Goal: Information Seeking & Learning: Learn about a topic

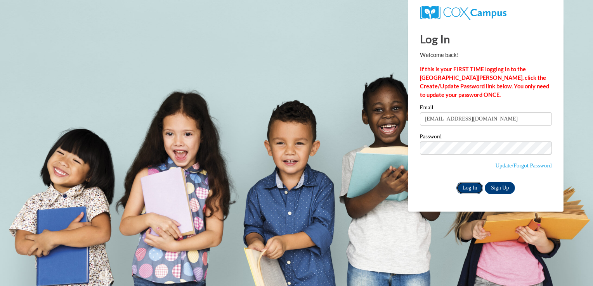
click at [475, 185] on input "Log In" at bounding box center [469, 188] width 27 height 12
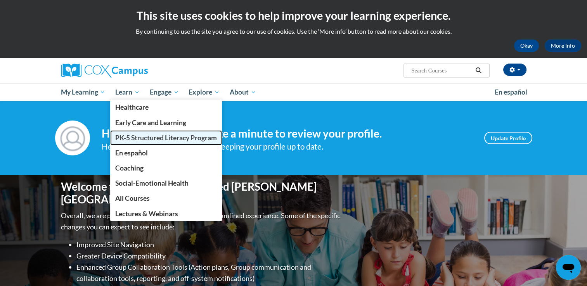
click at [152, 136] on span "PK-5 Structured Literacy Program" at bounding box center [166, 138] width 102 height 8
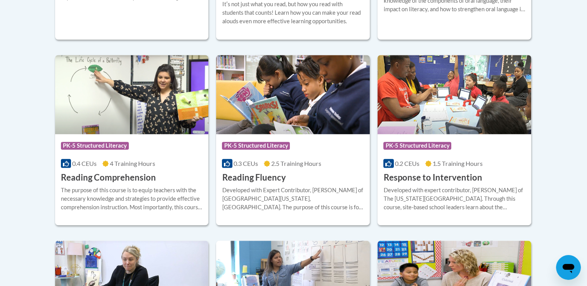
scroll to position [704, 0]
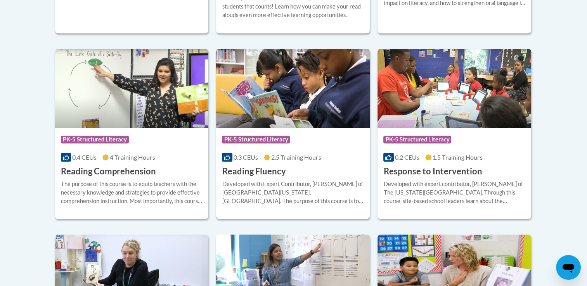
click at [321, 97] on img at bounding box center [293, 88] width 154 height 79
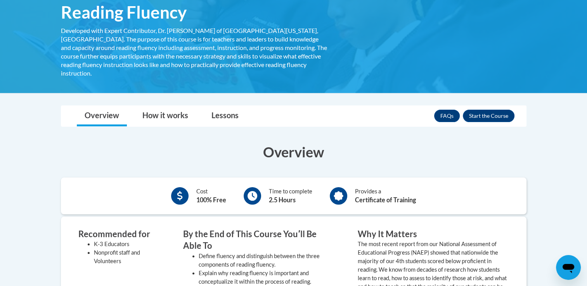
scroll to position [150, 0]
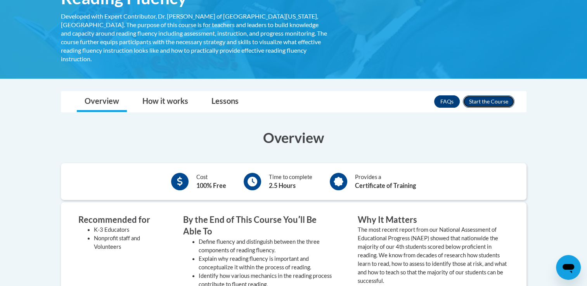
click at [472, 95] on button "Enroll" at bounding box center [489, 101] width 52 height 12
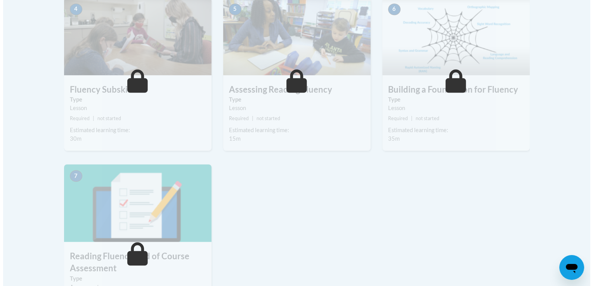
scroll to position [304, 0]
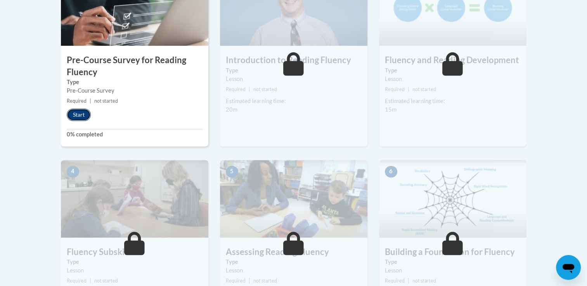
click at [81, 114] on button "Start" at bounding box center [79, 115] width 24 height 12
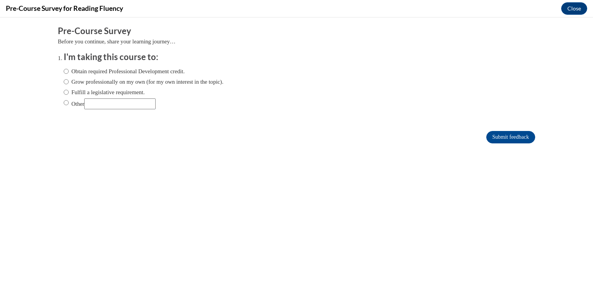
scroll to position [0, 0]
click at [74, 104] on label "Other" at bounding box center [110, 104] width 92 height 11
click at [69, 104] on input "Other" at bounding box center [66, 103] width 5 height 9
radio input "true"
click at [100, 104] on input "Other" at bounding box center [119, 104] width 71 height 11
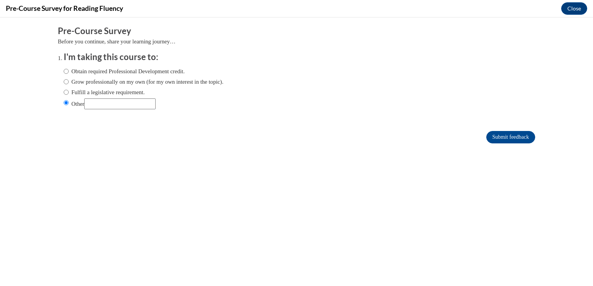
type input "College Course"
click at [524, 139] on input "Submit feedback" at bounding box center [510, 137] width 49 height 12
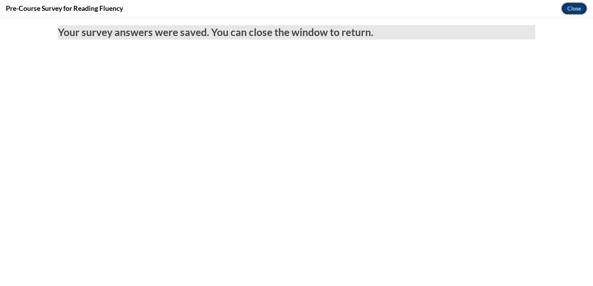
click at [567, 6] on button "Close" at bounding box center [574, 8] width 26 height 12
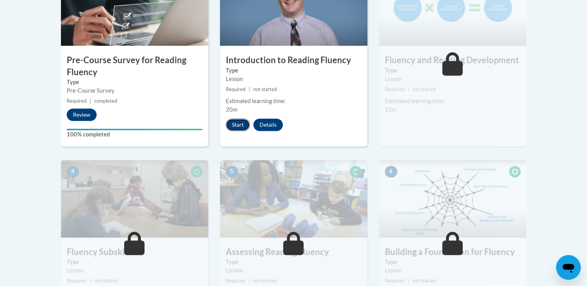
click at [236, 127] on button "Start" at bounding box center [238, 125] width 24 height 12
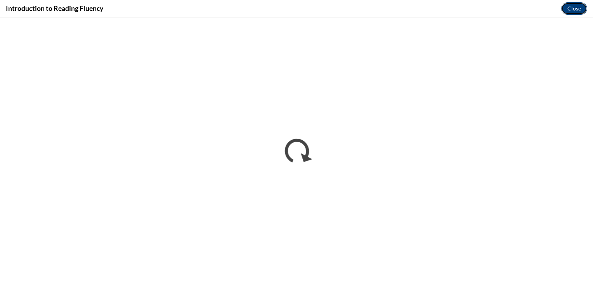
click at [569, 13] on button "Close" at bounding box center [574, 8] width 26 height 12
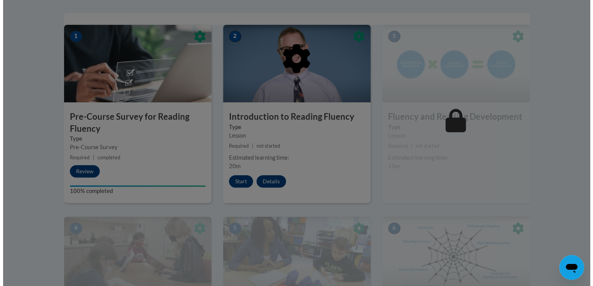
scroll to position [247, 0]
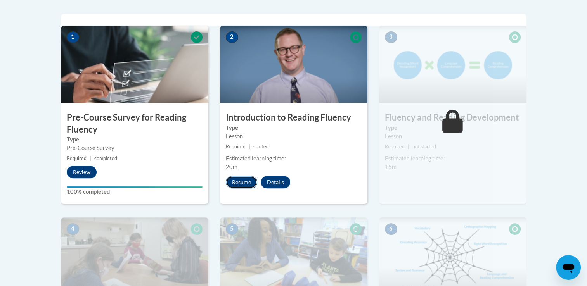
click at [239, 181] on button "Resume" at bounding box center [241, 182] width 31 height 12
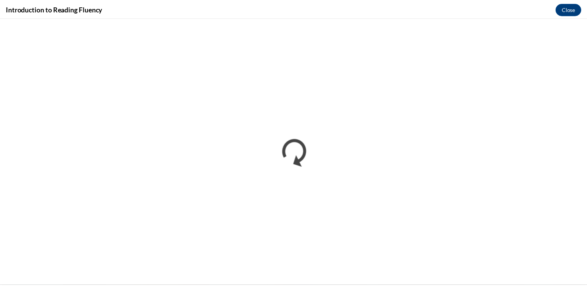
scroll to position [0, 0]
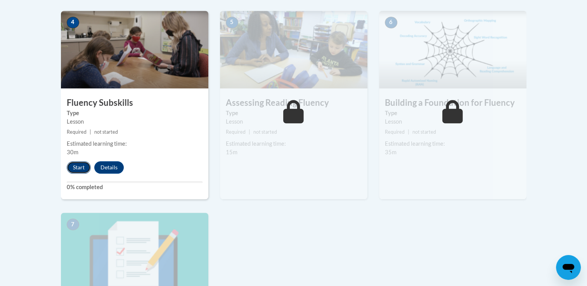
click at [77, 170] on button "Start" at bounding box center [79, 167] width 24 height 12
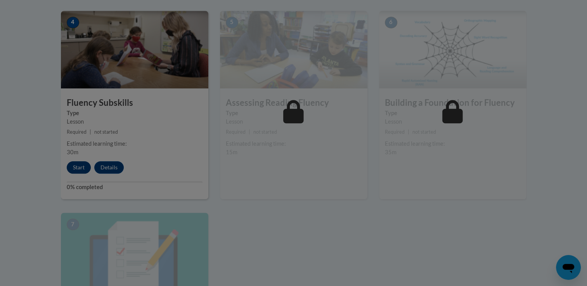
click at [77, 170] on div at bounding box center [293, 143] width 587 height 286
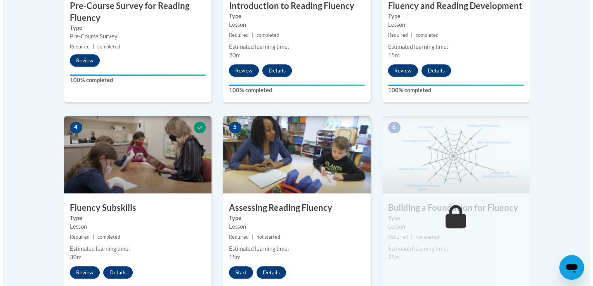
scroll to position [479, 0]
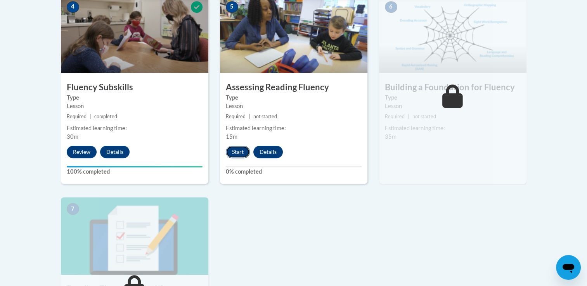
click at [233, 156] on button "Start" at bounding box center [238, 152] width 24 height 12
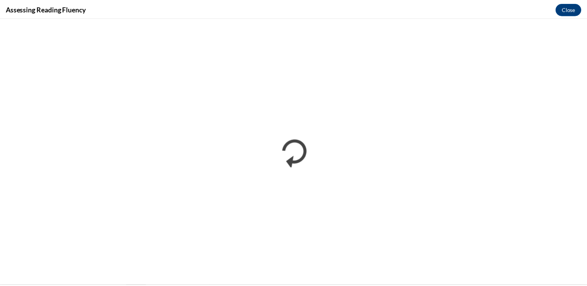
scroll to position [0, 0]
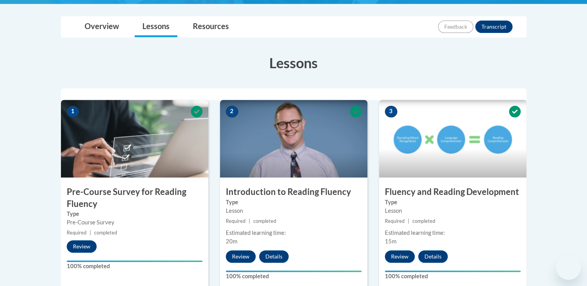
click at [519, 217] on small "Required | completed" at bounding box center [452, 221] width 147 height 9
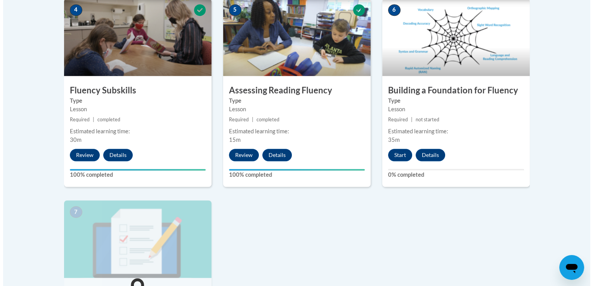
scroll to position [469, 0]
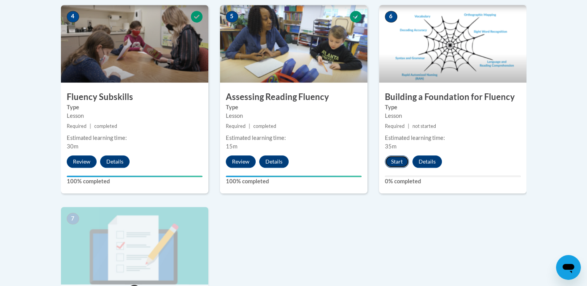
click at [396, 161] on button "Start" at bounding box center [397, 162] width 24 height 12
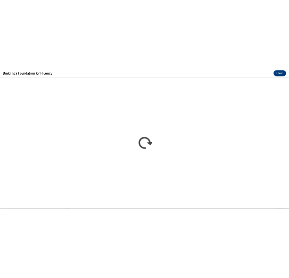
scroll to position [0, 0]
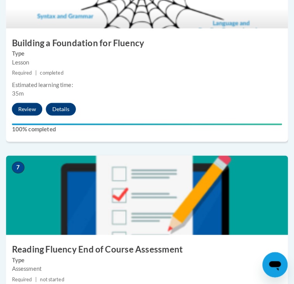
scroll to position [1499, 0]
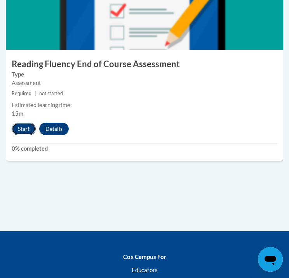
click at [22, 127] on button "Start" at bounding box center [24, 129] width 24 height 12
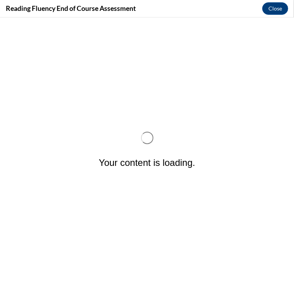
scroll to position [0, 0]
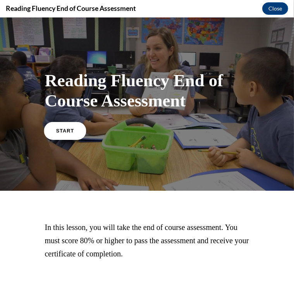
click at [73, 133] on link "START" at bounding box center [65, 130] width 42 height 18
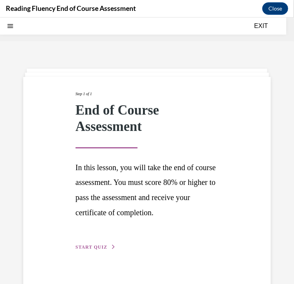
scroll to position [24, 0]
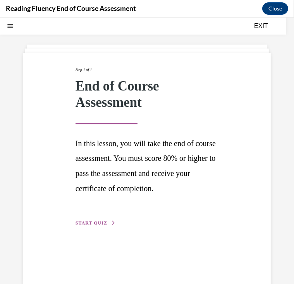
click at [99, 223] on span "START QUIZ" at bounding box center [92, 222] width 32 height 5
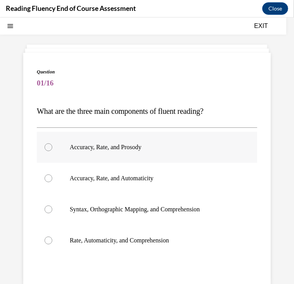
click at [83, 156] on label "Accuracy, Rate, and Prosody" at bounding box center [147, 146] width 221 height 31
click at [52, 151] on input "Accuracy, Rate, and Prosody" at bounding box center [49, 147] width 8 height 8
radio input "true"
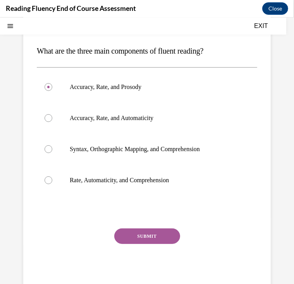
click at [128, 233] on button "SUBMIT" at bounding box center [147, 236] width 66 height 16
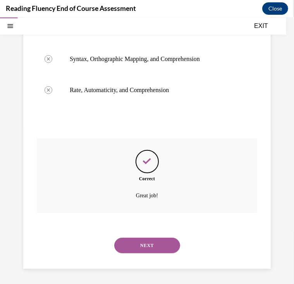
click at [145, 243] on button "NEXT" at bounding box center [147, 245] width 66 height 16
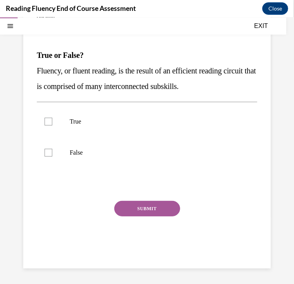
scroll to position [71, 0]
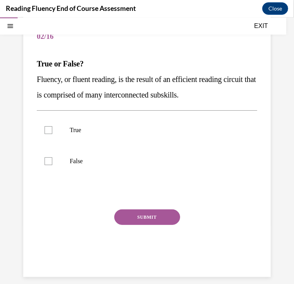
drag, startPoint x: 230, startPoint y: 97, endPoint x: 9, endPoint y: 62, distance: 224.6
click at [9, 62] on div "Question 02/16 True or False? Fluency, or fluent reading, is the result of an e…" at bounding box center [147, 131] width 294 height 321
copy div "True or False? Fluency, or fluent reading, is the result of an efficient readin…"
click at [141, 133] on label "True" at bounding box center [147, 129] width 221 height 31
click at [52, 133] on input "True" at bounding box center [49, 130] width 8 height 8
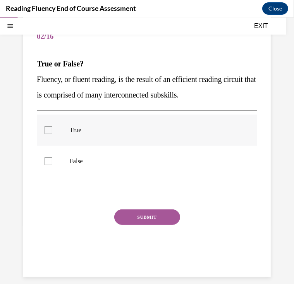
checkbox input "true"
click at [132, 213] on button "SUBMIT" at bounding box center [147, 217] width 66 height 16
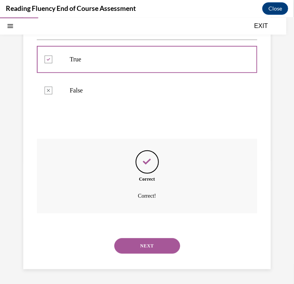
scroll to position [142, 0]
click at [144, 242] on button "NEXT" at bounding box center [147, 245] width 66 height 16
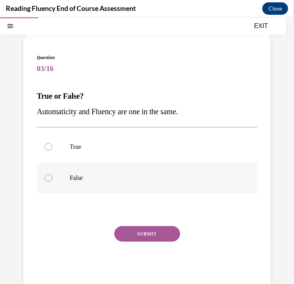
scroll to position [38, 0]
click at [132, 180] on p "False" at bounding box center [154, 177] width 168 height 8
click at [52, 180] on input "False" at bounding box center [49, 177] width 8 height 8
radio input "true"
click at [116, 109] on span "Automaticity and Fluency are one in the same." at bounding box center [107, 111] width 141 height 9
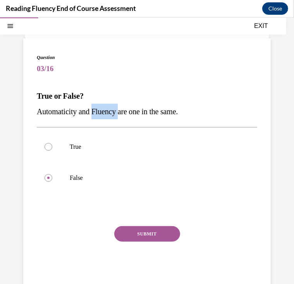
click at [116, 109] on span "Automaticity and Fluency are one in the same." at bounding box center [107, 111] width 141 height 9
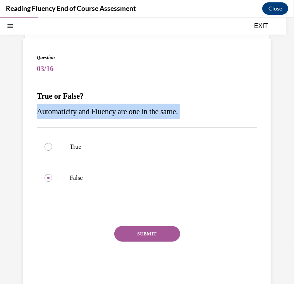
click at [116, 109] on span "Automaticity and Fluency are one in the same." at bounding box center [107, 111] width 141 height 9
drag, startPoint x: 116, startPoint y: 109, endPoint x: 201, endPoint y: 116, distance: 84.8
click at [201, 116] on p "Automaticity and Fluency are one in the same." at bounding box center [147, 111] width 221 height 16
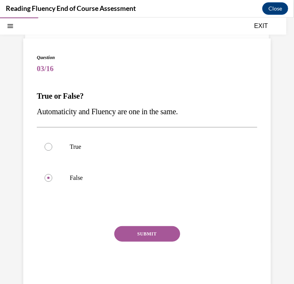
click at [191, 102] on p "True or False?" at bounding box center [147, 96] width 221 height 16
drag, startPoint x: 196, startPoint y: 111, endPoint x: 36, endPoint y: 92, distance: 160.1
click at [37, 92] on div "True or False? Automaticity and Fluency are one in the same." at bounding box center [147, 103] width 221 height 31
copy div "True or False? Automaticity and Fluency are one in the same."
click at [143, 102] on p "True or False?" at bounding box center [147, 96] width 221 height 16
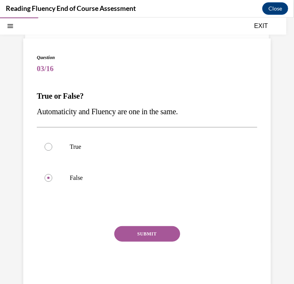
click at [144, 234] on button "SUBMIT" at bounding box center [147, 233] width 66 height 16
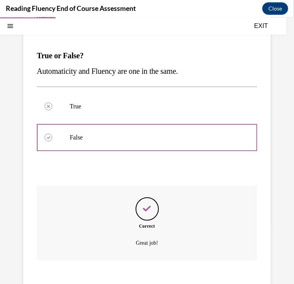
scroll to position [126, 0]
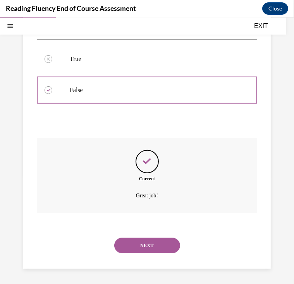
click at [149, 245] on button "NEXT" at bounding box center [147, 245] width 66 height 16
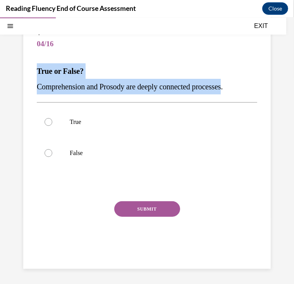
drag, startPoint x: 241, startPoint y: 85, endPoint x: 29, endPoint y: 70, distance: 211.9
click at [29, 70] on div "Question 04/16 True or False? Comprehension and Prosody are deeply connected pr…" at bounding box center [147, 140] width 248 height 255
copy div "True or False? Comprehension and Prosody are deeply connected processes"
click at [189, 89] on span "Comprehension and Prosody are deeply connected processes." at bounding box center [130, 86] width 186 height 9
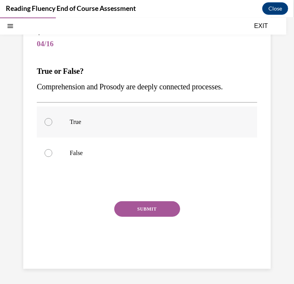
click at [130, 116] on label "True" at bounding box center [147, 121] width 221 height 31
click at [52, 118] on input "True" at bounding box center [49, 122] width 8 height 8
radio input "true"
click at [131, 208] on button "SUBMIT" at bounding box center [147, 209] width 66 height 16
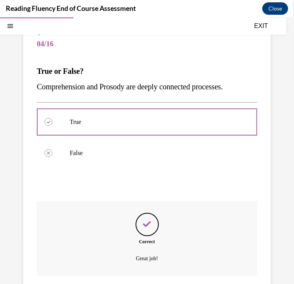
scroll to position [126, 0]
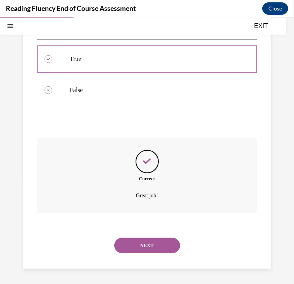
click at [136, 241] on button "NEXT" at bounding box center [147, 245] width 66 height 16
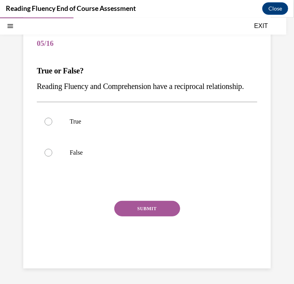
scroll to position [71, 0]
drag, startPoint x: 121, startPoint y: 87, endPoint x: 31, endPoint y: 55, distance: 95.8
click at [31, 55] on div "Question 05/16 True or False? Reading Fluency and Comprehension have a reciproc…" at bounding box center [147, 140] width 248 height 255
copy div "True or False? Reading Fluency and Comprehension have a reciprocal relationship."
click at [64, 137] on label "True" at bounding box center [147, 121] width 221 height 31
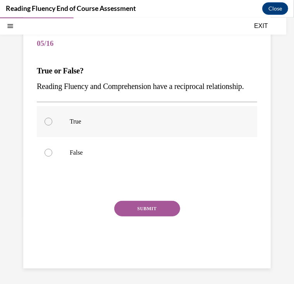
click at [52, 125] on input "True" at bounding box center [49, 121] width 8 height 8
radio input "true"
click at [115, 216] on button "SUBMIT" at bounding box center [147, 208] width 66 height 16
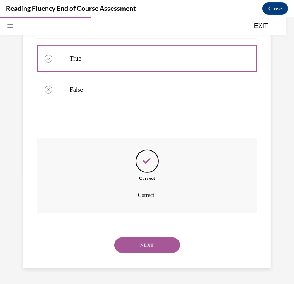
scroll to position [142, 0]
click at [136, 248] on button "NEXT" at bounding box center [147, 245] width 66 height 16
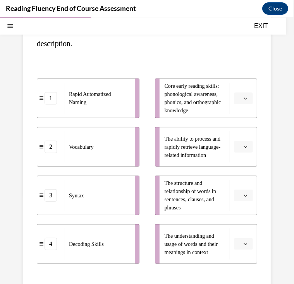
scroll to position [106, 0]
click at [243, 96] on button "button" at bounding box center [243, 98] width 19 height 12
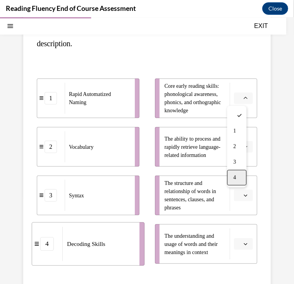
click at [234, 179] on span "4" at bounding box center [235, 177] width 3 height 6
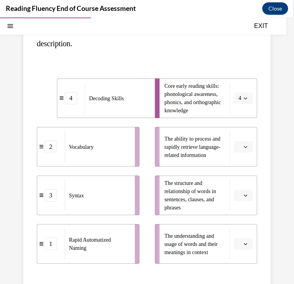
click at [240, 200] on button "button" at bounding box center [243, 195] width 19 height 12
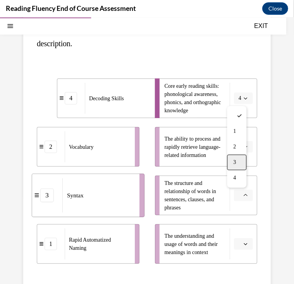
click at [232, 163] on div "3" at bounding box center [236, 162] width 19 height 16
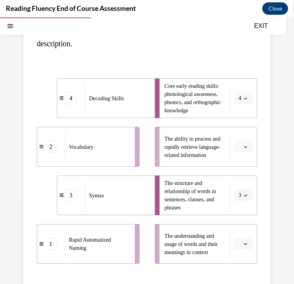
click at [244, 242] on icon "button" at bounding box center [246, 243] width 4 height 4
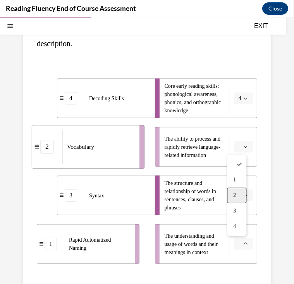
click at [243, 188] on div "2" at bounding box center [236, 195] width 19 height 16
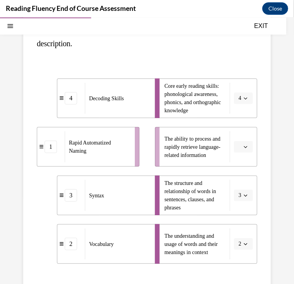
click at [243, 144] on span "button" at bounding box center [245, 146] width 5 height 5
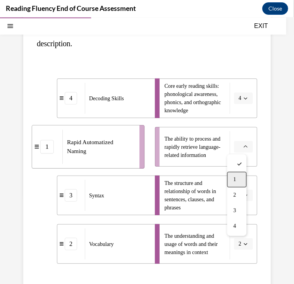
click at [237, 182] on div "1" at bounding box center [236, 179] width 19 height 16
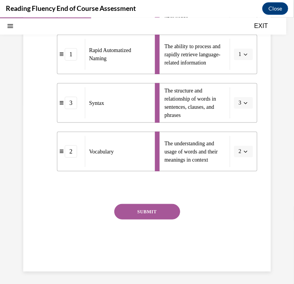
scroll to position [199, 0]
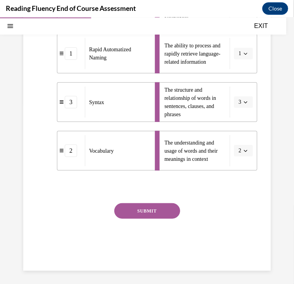
drag, startPoint x: 164, startPoint y: 212, endPoint x: 136, endPoint y: 210, distance: 28.0
click at [136, 210] on button "SUBMIT" at bounding box center [147, 211] width 66 height 16
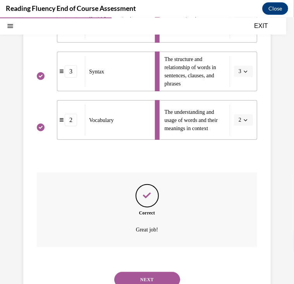
scroll to position [264, 0]
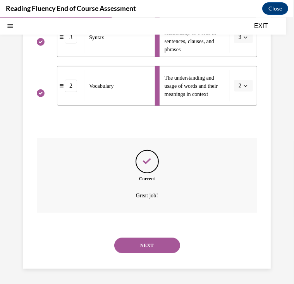
click at [149, 246] on button "NEXT" at bounding box center [147, 245] width 66 height 16
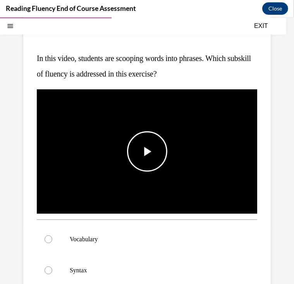
scroll to position [76, 0]
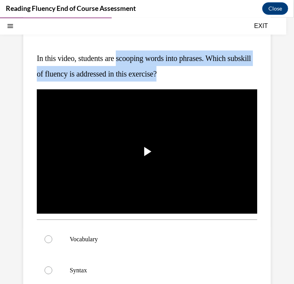
drag, startPoint x: 123, startPoint y: 62, endPoint x: 192, endPoint y: 66, distance: 69.5
click at [192, 66] on p "In this video, students are scooping words into phrases. Which subskill of flue…" at bounding box center [147, 65] width 221 height 31
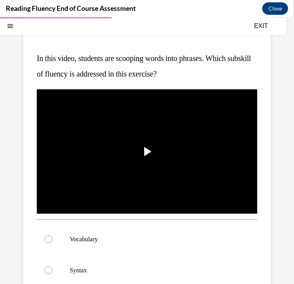
click at [107, 62] on p "In this video, students are scooping words into phrases. Which subskill of flue…" at bounding box center [147, 65] width 221 height 31
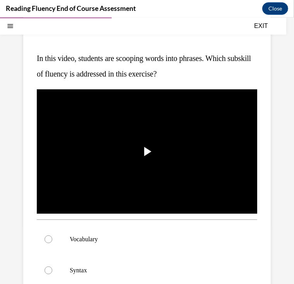
drag, startPoint x: 107, startPoint y: 62, endPoint x: 196, endPoint y: 74, distance: 89.3
click at [196, 74] on p "In this video, students are scooping words into phrases. Which subskill of flue…" at bounding box center [147, 65] width 221 height 31
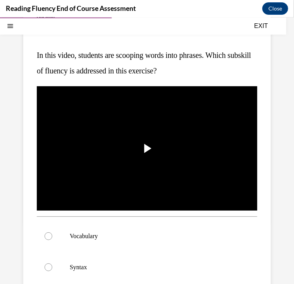
scroll to position [81, 0]
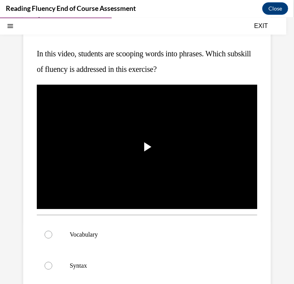
drag, startPoint x: 214, startPoint y: 67, endPoint x: 121, endPoint y: 64, distance: 92.8
click at [121, 64] on p "In this video, students are scooping words into phrases. Which subskill of flue…" at bounding box center [147, 60] width 221 height 31
drag, startPoint x: 121, startPoint y: 64, endPoint x: 194, endPoint y: 63, distance: 73.3
click at [194, 63] on p "In this video, students are scooping words into phrases. Which subskill of flue…" at bounding box center [147, 60] width 221 height 31
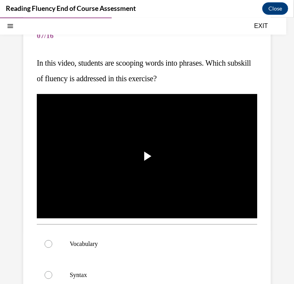
scroll to position [71, 0]
click at [147, 156] on span "Video player" at bounding box center [147, 156] width 0 height 0
click at [42, 203] on span "Video player" at bounding box center [45, 203] width 16 height 0
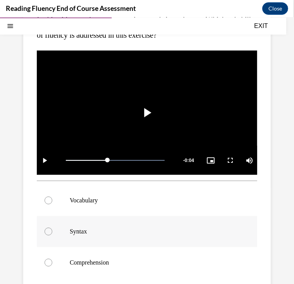
click at [77, 228] on p "Syntax" at bounding box center [154, 231] width 168 height 8
click at [52, 228] on input "Syntax" at bounding box center [49, 231] width 8 height 8
radio input "true"
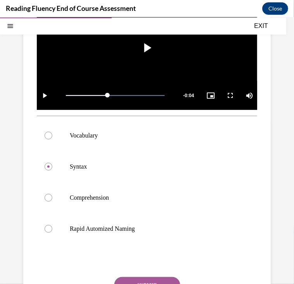
click at [120, 276] on button "SUBMIT" at bounding box center [147, 284] width 66 height 16
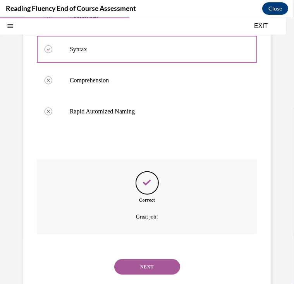
scroll to position [315, 0]
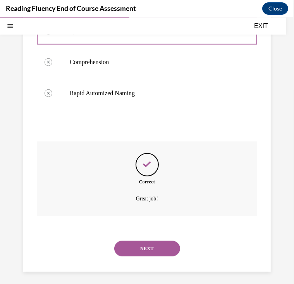
click at [123, 252] on div "NEXT" at bounding box center [147, 247] width 221 height 31
click at [123, 244] on button "NEXT" at bounding box center [147, 248] width 66 height 16
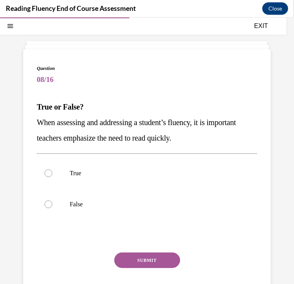
scroll to position [27, 0]
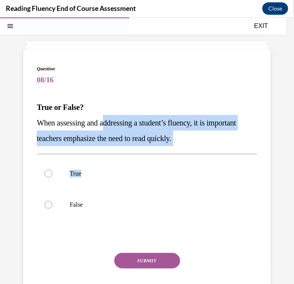
drag, startPoint x: 222, startPoint y: 144, endPoint x: 109, endPoint y: 128, distance: 114.3
click at [109, 128] on div "Question 08/16 True or False? When assessing and addressing a student’s fluency…" at bounding box center [147, 190] width 221 height 251
drag, startPoint x: 35, startPoint y: 103, endPoint x: 235, endPoint y: 137, distance: 202.9
click at [235, 137] on div "Question 08/16 True or False? When assessing and addressing a student’s fluency…" at bounding box center [147, 184] width 248 height 270
copy div "True or False? When assessing and addressing a student’s fluency, it is importa…"
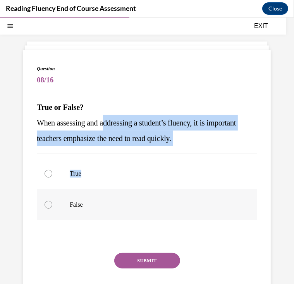
click at [142, 203] on p "False" at bounding box center [154, 204] width 168 height 8
click at [52, 203] on input "False" at bounding box center [49, 204] width 8 height 8
radio input "true"
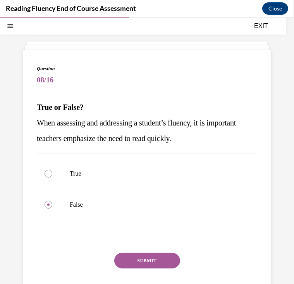
click at [146, 259] on button "SUBMIT" at bounding box center [147, 260] width 66 height 16
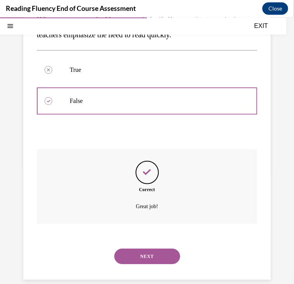
scroll to position [142, 0]
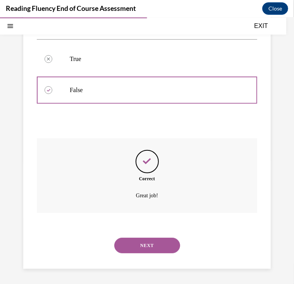
click at [132, 242] on button "NEXT" at bounding box center [147, 245] width 66 height 16
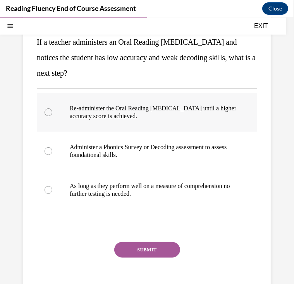
scroll to position [108, 0]
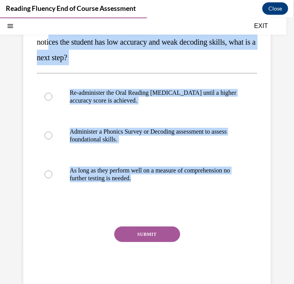
drag, startPoint x: 202, startPoint y: 180, endPoint x: 33, endPoint y: 35, distance: 222.6
click at [33, 35] on div "Question 09/16 If a teacher administers an Oral Reading Fluency assessment and …" at bounding box center [147, 131] width 248 height 325
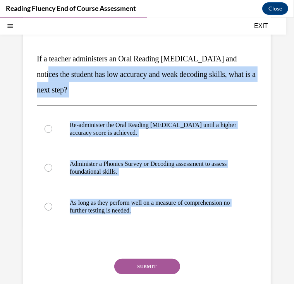
click at [102, 75] on span "If a teacher administers an Oral Reading Fluency assessment and notices the stu…" at bounding box center [146, 74] width 219 height 40
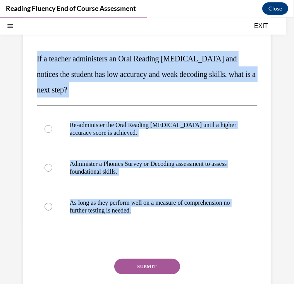
drag, startPoint x: 198, startPoint y: 211, endPoint x: 24, endPoint y: 62, distance: 228.9
click at [24, 62] on div "Question 09/16 If a teacher administers an Oral Reading Fluency assessment and …" at bounding box center [147, 163] width 248 height 325
copy div "If a teacher administers an Oral Reading Fluency assessment and notices the stu…"
click at [212, 97] on div "Question 09/16 If a teacher administers an Oral Reading Fluency assessment and …" at bounding box center [147, 168] width 221 height 305
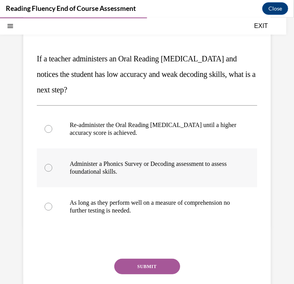
click at [179, 170] on p "Administer a Phonics Survey or Decoding assessment to assess foundational skill…" at bounding box center [154, 167] width 168 height 16
click at [52, 170] on input "Administer a Phonics Survey or Decoding assessment to assess foundational skill…" at bounding box center [49, 167] width 8 height 8
radio input "true"
click at [154, 265] on button "SUBMIT" at bounding box center [147, 266] width 66 height 16
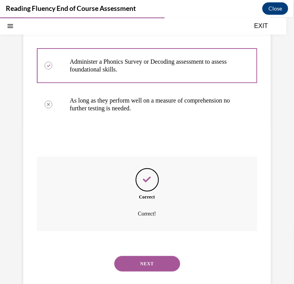
scroll to position [196, 0]
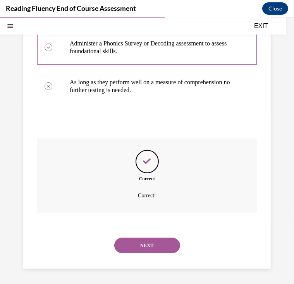
click at [152, 243] on button "NEXT" at bounding box center [147, 245] width 66 height 16
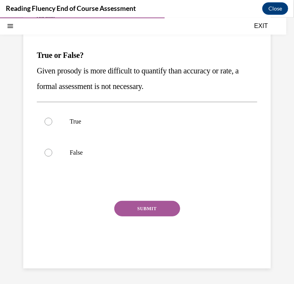
scroll to position [71, 0]
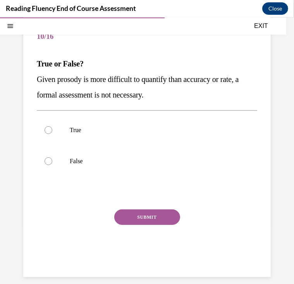
drag, startPoint x: 164, startPoint y: 97, endPoint x: 26, endPoint y: 66, distance: 141.5
click at [26, 66] on div "Question 10/16 True or False? Given prosody is more difficult to quantify than …" at bounding box center [147, 141] width 248 height 270
copy div "True or False? Given prosody is more difficult to quantify than accuracy or rat…"
click at [130, 166] on label "False" at bounding box center [147, 160] width 221 height 31
click at [52, 164] on input "False" at bounding box center [49, 161] width 8 height 8
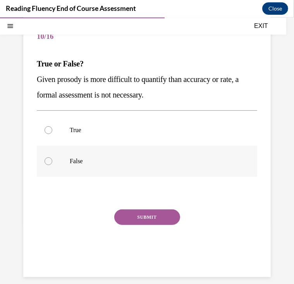
radio input "true"
click at [158, 210] on button "SUBMIT" at bounding box center [147, 217] width 66 height 16
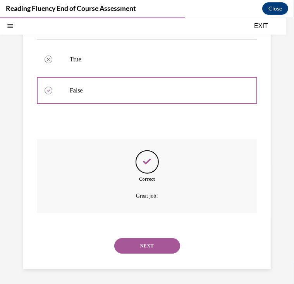
scroll to position [142, 0]
click at [165, 247] on button "NEXT" at bounding box center [147, 245] width 66 height 16
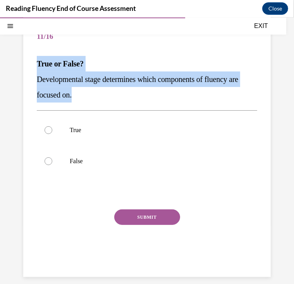
drag, startPoint x: 98, startPoint y: 95, endPoint x: 30, endPoint y: 61, distance: 75.8
click at [30, 61] on div "Question 11/16 True or False? Developmental stage determines which components o…" at bounding box center [147, 141] width 248 height 270
copy div "True or False? Developmental stage determines which components of fluency are f…"
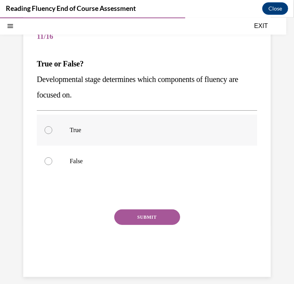
click at [87, 132] on p "True" at bounding box center [154, 130] width 168 height 8
click at [52, 132] on input "True" at bounding box center [49, 130] width 8 height 8
radio input "true"
click at [131, 221] on button "SUBMIT" at bounding box center [147, 217] width 66 height 16
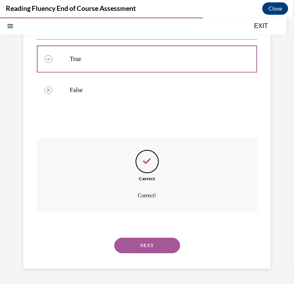
click at [143, 241] on button "NEXT" at bounding box center [147, 245] width 66 height 16
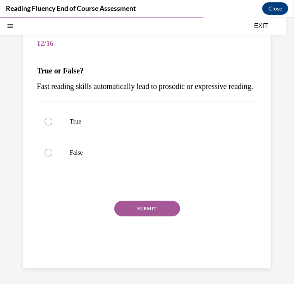
drag, startPoint x: 157, startPoint y: 93, endPoint x: 28, endPoint y: 65, distance: 131.5
click at [28, 65] on div "Question 12/16 True or False? Fast reading skills automatically lead to prosodi…" at bounding box center [147, 140] width 248 height 255
copy div "True or False? Fast reading skills automatically lead to prosodic or expressive…"
click at [80, 156] on p "False" at bounding box center [154, 152] width 168 height 8
click at [52, 156] on input "False" at bounding box center [49, 152] width 8 height 8
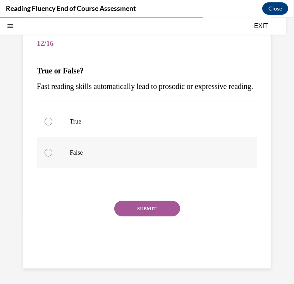
radio input "true"
click at [130, 216] on button "SUBMIT" at bounding box center [147, 208] width 66 height 16
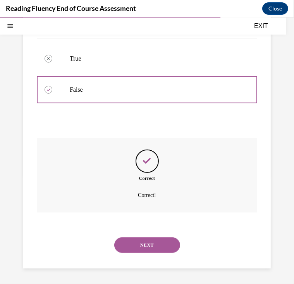
scroll to position [142, 0]
click at [136, 233] on div "NEXT" at bounding box center [147, 244] width 221 height 31
click at [140, 241] on button "NEXT" at bounding box center [147, 245] width 66 height 16
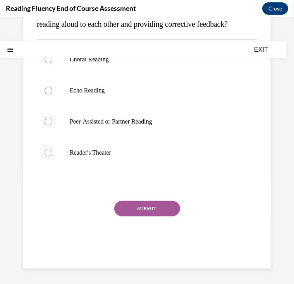
scroll to position [0, 0]
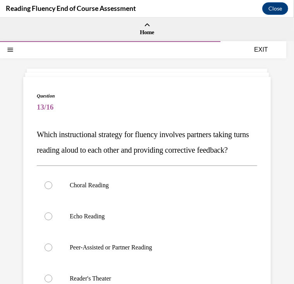
drag, startPoint x: 85, startPoint y: 156, endPoint x: 20, endPoint y: 137, distance: 68.2
click at [20, 137] on div "Question 13/16 Which instructional strategy for fluency involves partners takin…" at bounding box center [147, 225] width 294 height 367
copy span "Which instructional strategy for fluency involves partners taking turns reading…"
click at [107, 157] on p "Which instructional strategy for fluency involves partners taking turns reading…" at bounding box center [147, 141] width 221 height 31
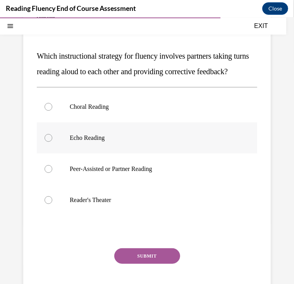
scroll to position [79, 0]
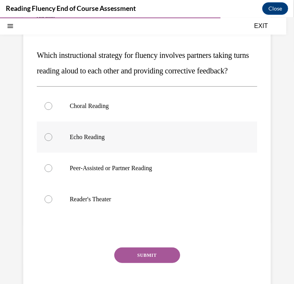
click at [107, 183] on label "Peer-Assisted or Partner Reading" at bounding box center [147, 167] width 221 height 31
click at [52, 171] on input "Peer-Assisted or Partner Reading" at bounding box center [49, 168] width 8 height 8
radio input "true"
click at [141, 262] on button "SUBMIT" at bounding box center [147, 255] width 66 height 16
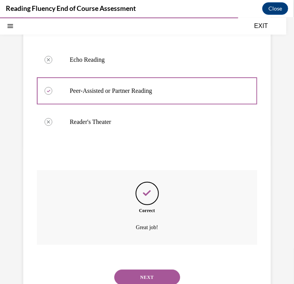
scroll to position [204, 0]
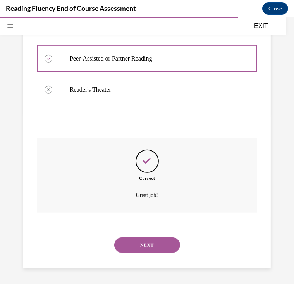
click at [151, 251] on button "NEXT" at bounding box center [147, 245] width 66 height 16
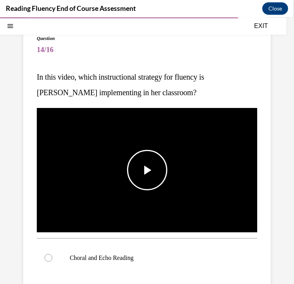
scroll to position [60, 0]
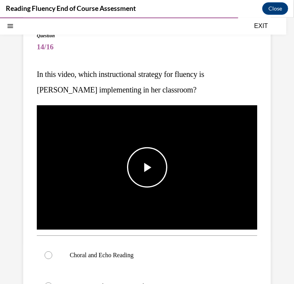
click at [147, 167] on span "Video player" at bounding box center [147, 167] width 0 height 0
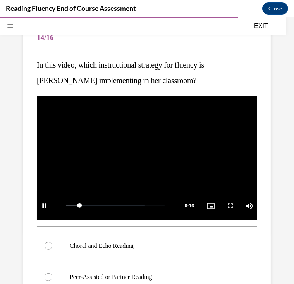
scroll to position [69, 0]
click at [161, 156] on video "Video player" at bounding box center [147, 157] width 221 height 124
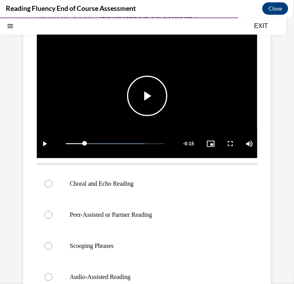
scroll to position [138, 0]
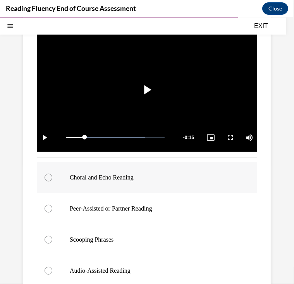
click at [155, 179] on label "Choral and Echo Reading" at bounding box center [147, 176] width 221 height 31
click at [52, 179] on input "Choral and Echo Reading" at bounding box center [49, 177] width 8 height 8
radio input "true"
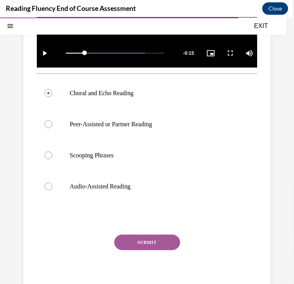
scroll to position [222, 0]
click at [147, 235] on button "SUBMIT" at bounding box center [147, 242] width 66 height 16
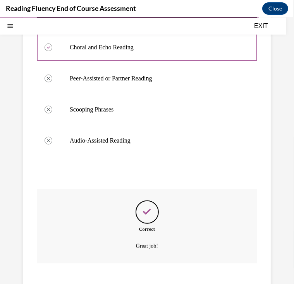
scroll to position [315, 0]
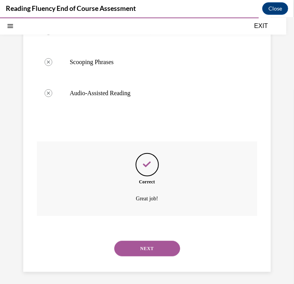
click at [151, 251] on button "NEXT" at bounding box center [147, 248] width 66 height 16
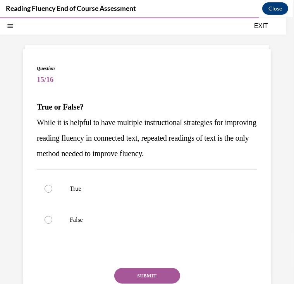
scroll to position [39, 0]
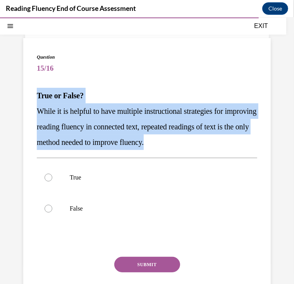
drag, startPoint x: 228, startPoint y: 145, endPoint x: 7, endPoint y: 91, distance: 228.1
click at [7, 91] on div "Question 15/16 True or False? While it is helpful to have multiple instructiona…" at bounding box center [147, 171] width 294 height 336
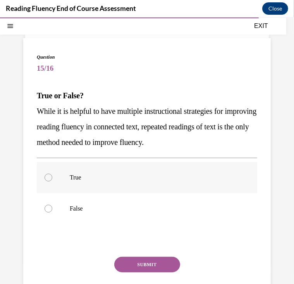
click at [53, 178] on label "True" at bounding box center [147, 176] width 221 height 31
click at [52, 178] on input "True" at bounding box center [49, 177] width 8 height 8
radio input "true"
click at [146, 261] on button "SUBMIT" at bounding box center [147, 264] width 66 height 16
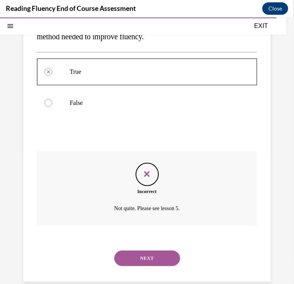
scroll to position [157, 0]
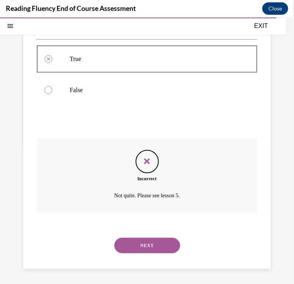
click at [132, 245] on button "NEXT" at bounding box center [147, 245] width 66 height 16
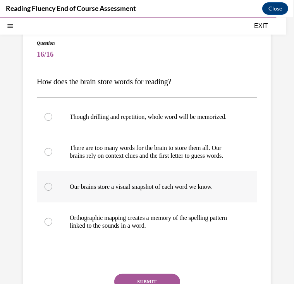
scroll to position [53, 0]
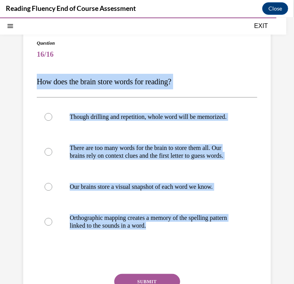
drag, startPoint x: 190, startPoint y: 240, endPoint x: 24, endPoint y: 71, distance: 237.0
click at [24, 71] on div "Question 16/16 How does the brain store words for reading? Though drilling and …" at bounding box center [147, 182] width 248 height 317
click at [202, 78] on p "How does the brain store words for reading?" at bounding box center [147, 81] width 221 height 16
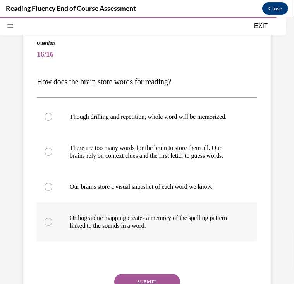
click at [92, 229] on p "Orthographic mapping creates a memory of the spelling pattern linked to the sou…" at bounding box center [154, 221] width 168 height 16
click at [52, 225] on input "Orthographic mapping creates a memory of the spelling pattern linked to the sou…" at bounding box center [49, 221] width 8 height 8
radio input "true"
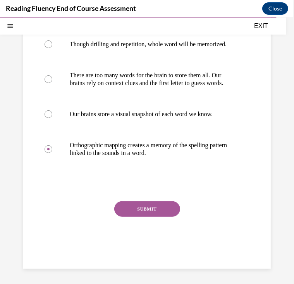
click at [132, 216] on button "SUBMIT" at bounding box center [147, 209] width 66 height 16
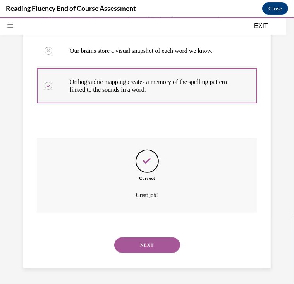
scroll to position [194, 0]
click at [149, 248] on button "NEXT" at bounding box center [147, 245] width 66 height 16
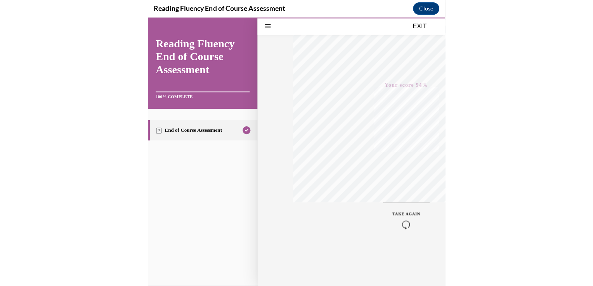
scroll to position [788, 0]
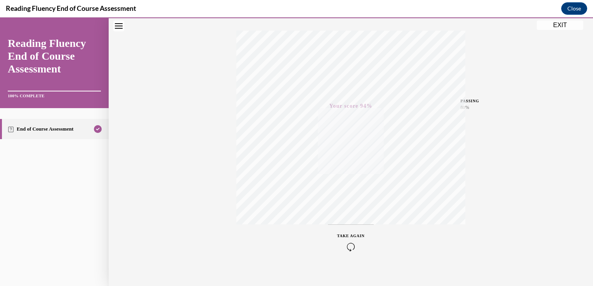
click at [288, 28] on button "EXIT" at bounding box center [560, 25] width 47 height 9
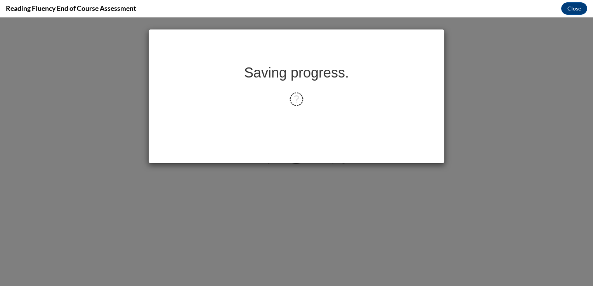
scroll to position [0, 0]
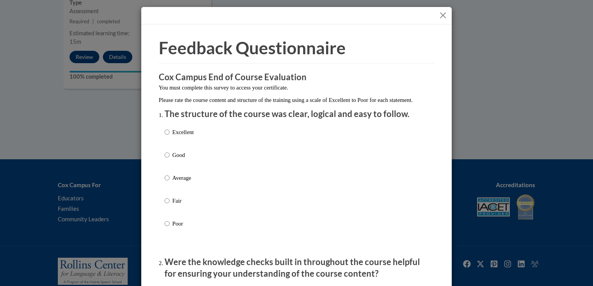
click at [168, 140] on label "Excellent" at bounding box center [178, 138] width 29 height 21
click at [168, 137] on input "Excellent" at bounding box center [166, 132] width 5 height 9
radio input "true"
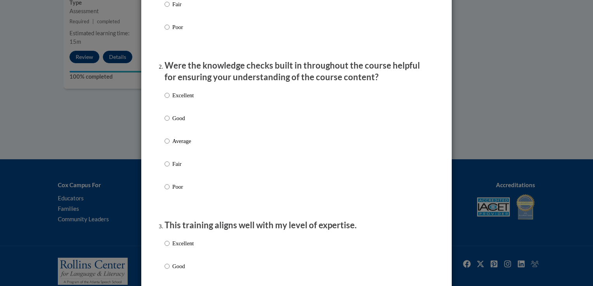
scroll to position [196, 0]
click at [168, 104] on label "Excellent" at bounding box center [178, 102] width 29 height 21
click at [168, 100] on input "Excellent" at bounding box center [166, 96] width 5 height 9
radio input "true"
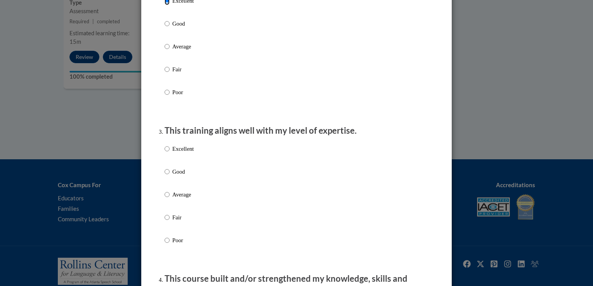
scroll to position [293, 0]
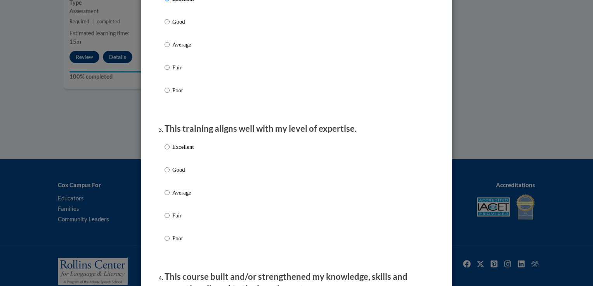
click at [166, 160] on label "Excellent" at bounding box center [178, 153] width 29 height 21
click at [166, 151] on input "Excellent" at bounding box center [166, 147] width 5 height 9
radio input "true"
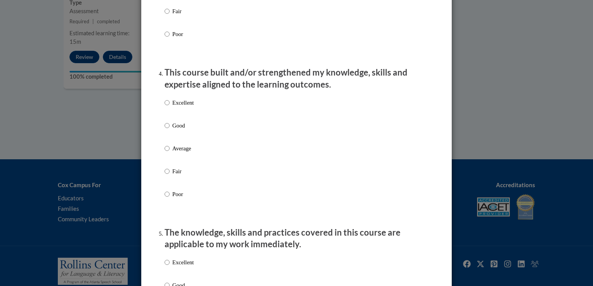
scroll to position [498, 0]
click at [175, 118] on label "Excellent" at bounding box center [178, 108] width 29 height 21
click at [170, 107] on input "Excellent" at bounding box center [166, 102] width 5 height 9
radio input "true"
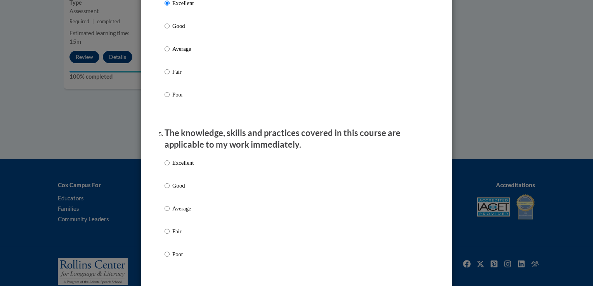
click at [176, 177] on label "Excellent" at bounding box center [178, 169] width 29 height 21
click at [170, 167] on input "Excellent" at bounding box center [166, 163] width 5 height 9
radio input "true"
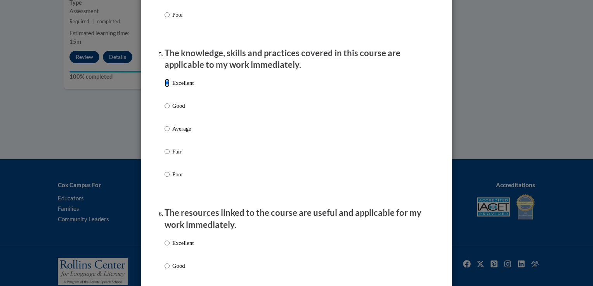
scroll to position [773, 0]
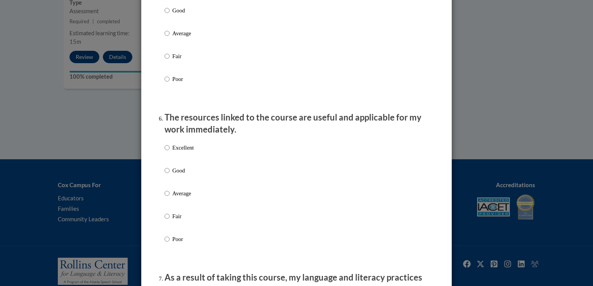
click at [176, 152] on p "Excellent" at bounding box center [182, 148] width 21 height 9
click at [170, 152] on input "Excellent" at bounding box center [166, 148] width 5 height 9
radio input "true"
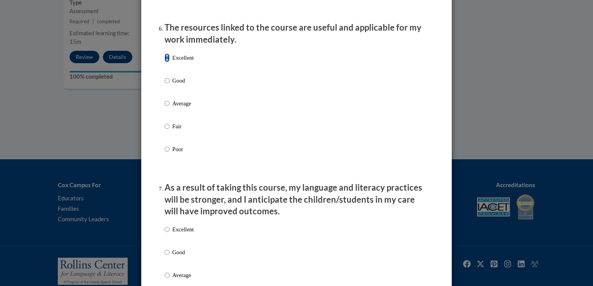
scroll to position [979, 0]
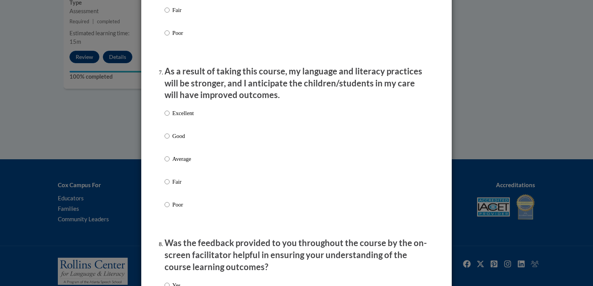
click at [175, 116] on div "Excellent Good Average Fair Poor" at bounding box center [178, 165] width 29 height 120
click at [175, 118] on p "Excellent" at bounding box center [182, 113] width 21 height 9
click at [170, 118] on input "Excellent" at bounding box center [166, 113] width 5 height 9
radio input "true"
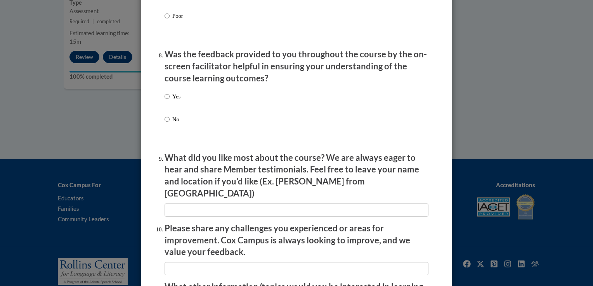
scroll to position [1170, 0]
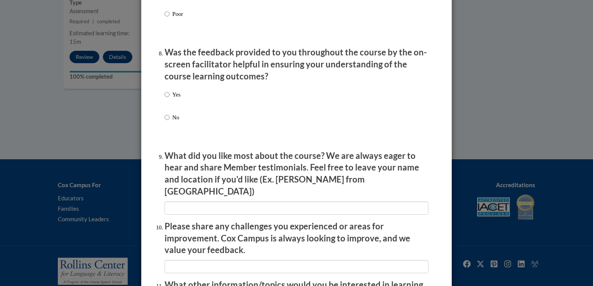
click at [168, 105] on label "Yes" at bounding box center [172, 100] width 16 height 21
click at [168, 99] on input "Yes" at bounding box center [166, 94] width 5 height 9
radio input "true"
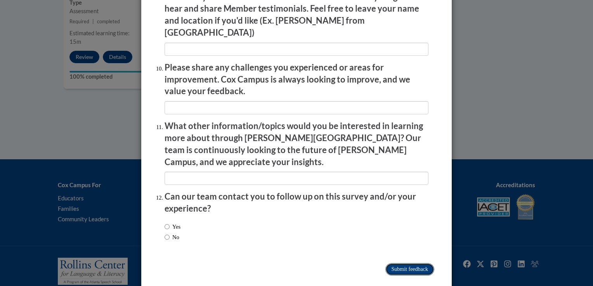
click at [288, 263] on input "Submit feedback" at bounding box center [409, 269] width 49 height 12
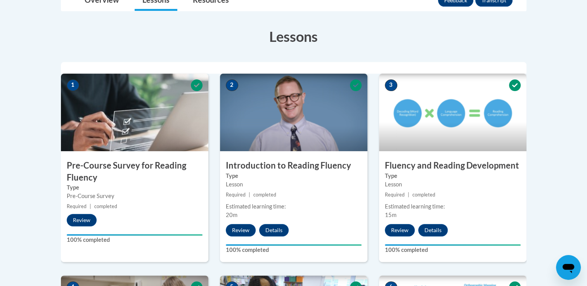
scroll to position [0, 0]
